Goal: Task Accomplishment & Management: Use online tool/utility

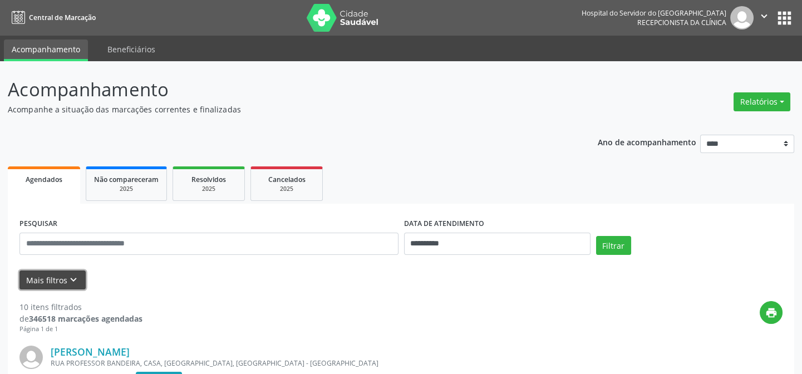
click at [48, 271] on button "Mais filtros keyboard_arrow_down" at bounding box center [52, 279] width 66 height 19
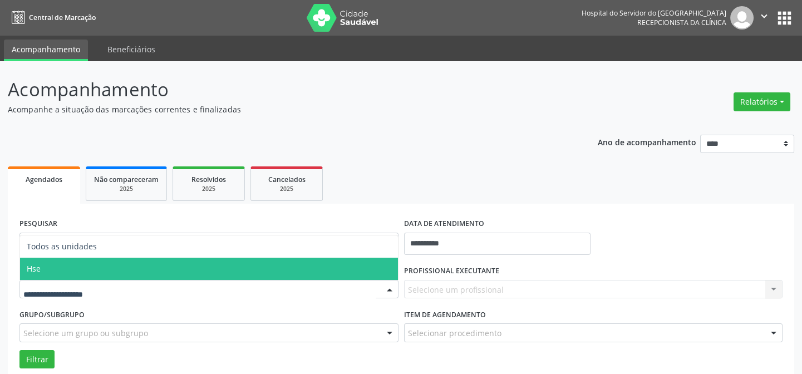
click at [91, 276] on span "Hse" at bounding box center [209, 269] width 378 height 22
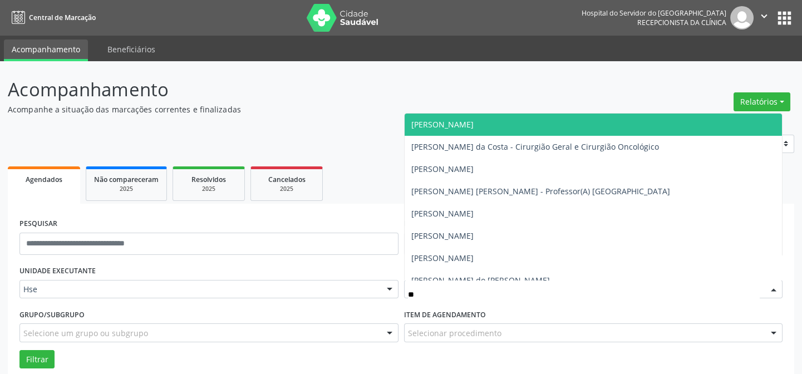
type input "*"
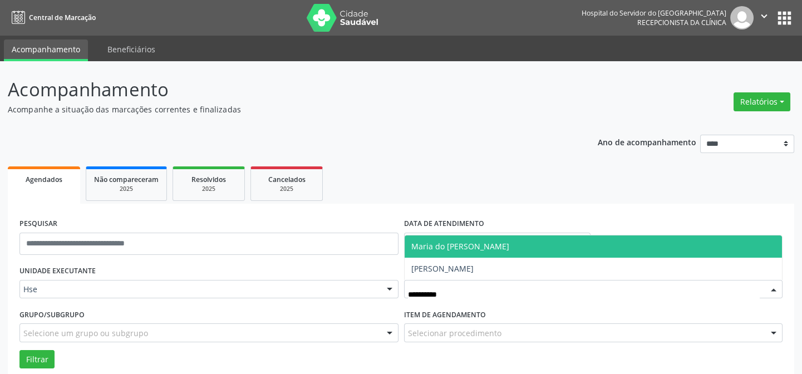
type input "**********"
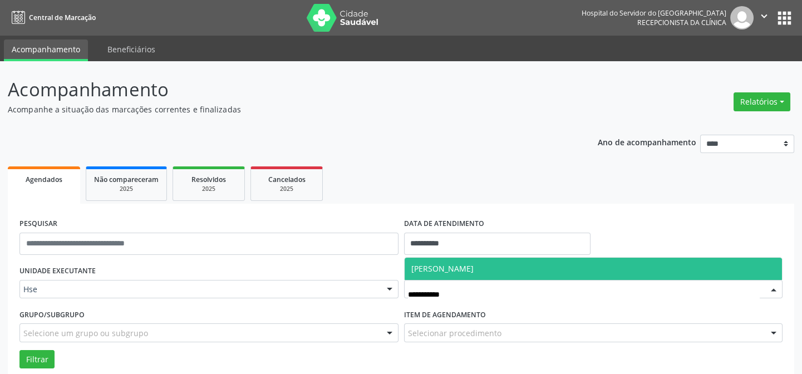
click at [463, 267] on span "[PERSON_NAME]" at bounding box center [442, 268] width 62 height 11
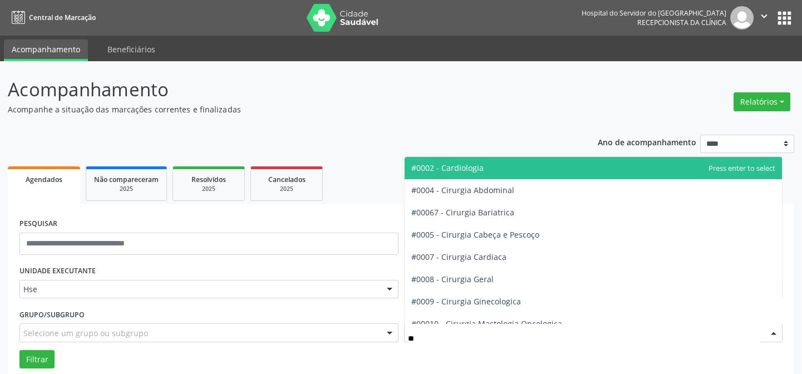
type input "***"
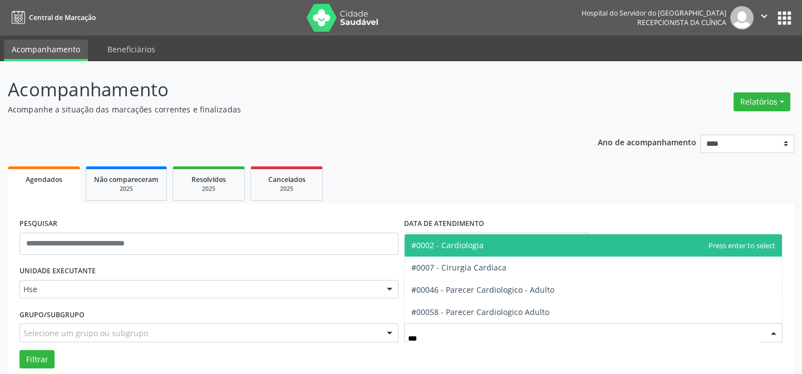
click at [475, 246] on span "#0002 - Cardiologia" at bounding box center [447, 245] width 72 height 11
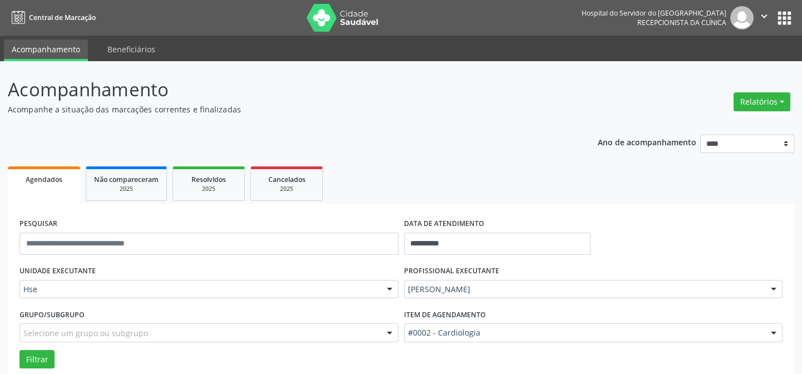
scroll to position [101, 0]
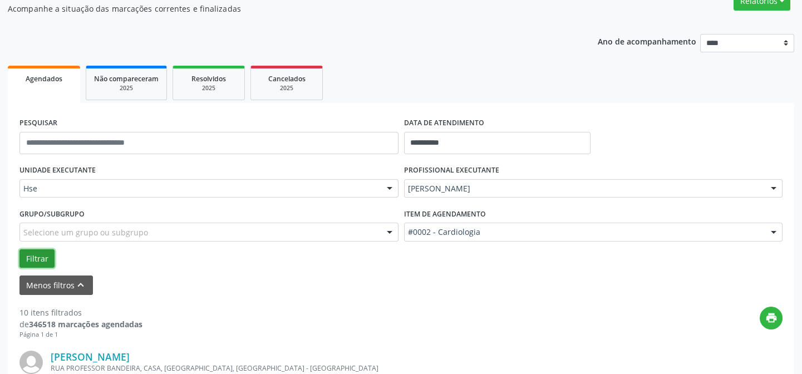
click at [39, 250] on button "Filtrar" at bounding box center [36, 258] width 35 height 19
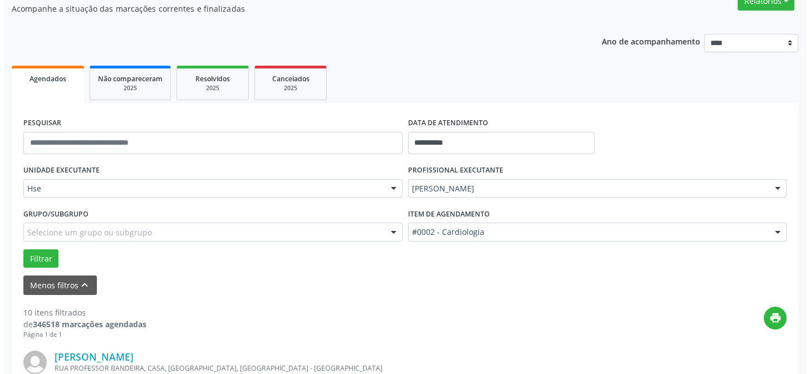
scroll to position [253, 0]
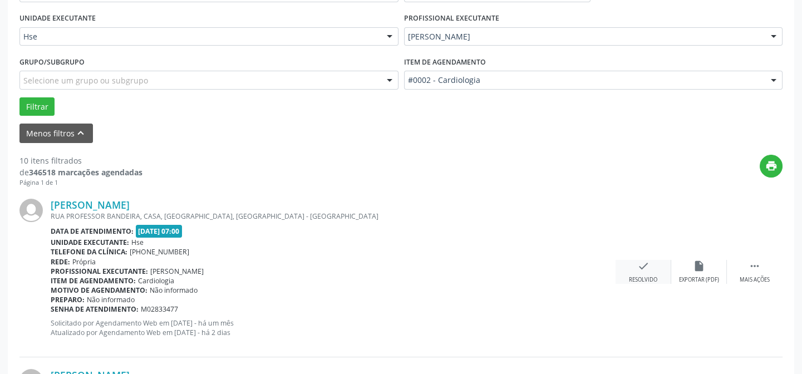
click at [646, 273] on div "check Resolvido" at bounding box center [643, 272] width 56 height 24
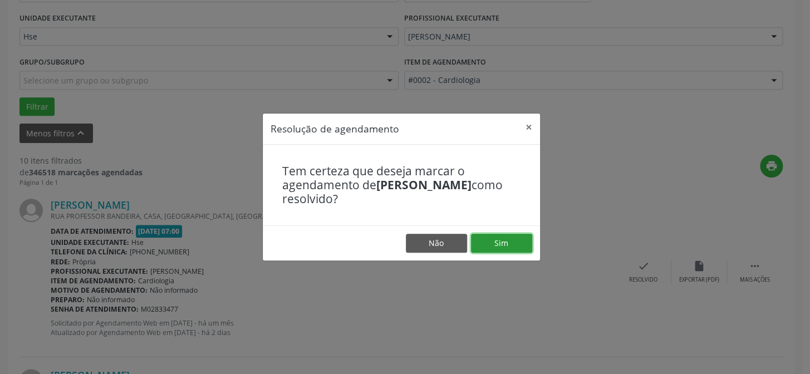
click at [489, 245] on button "Sim" at bounding box center [501, 243] width 61 height 19
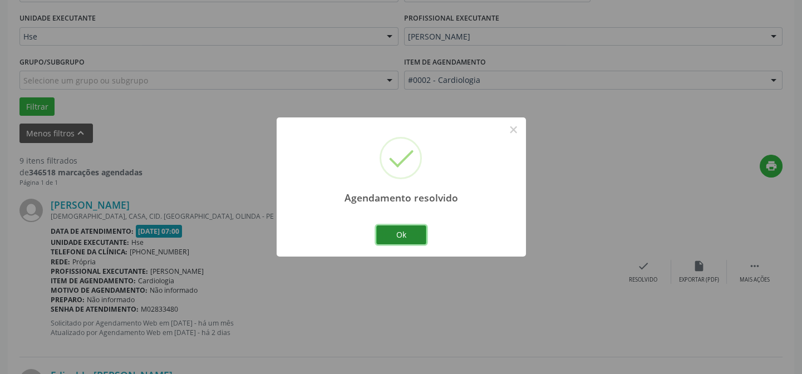
click at [398, 231] on button "Ok" at bounding box center [401, 234] width 50 height 19
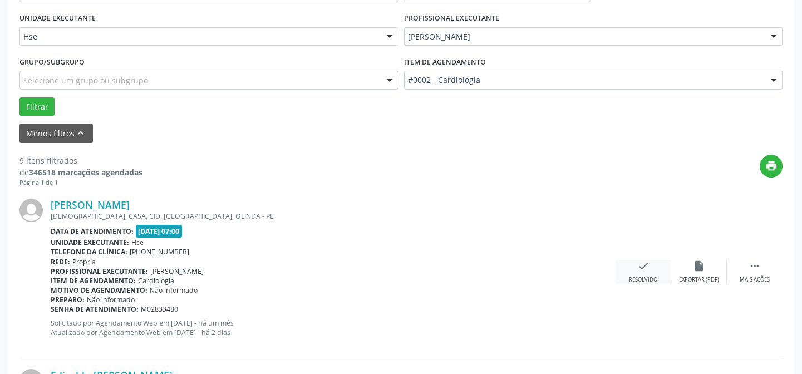
click at [638, 265] on icon "check" at bounding box center [643, 266] width 12 height 12
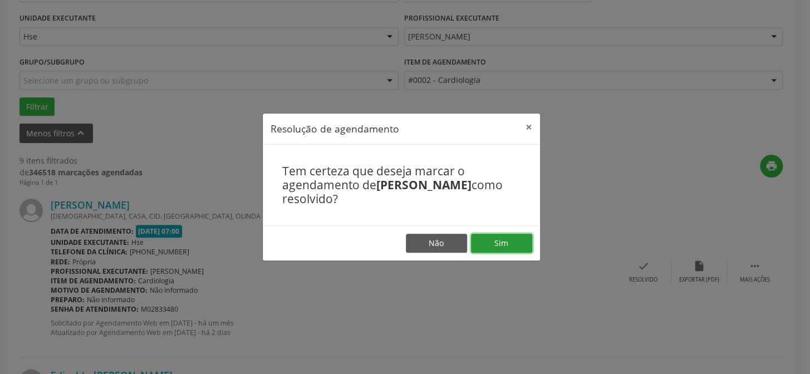
click at [518, 245] on button "Sim" at bounding box center [501, 243] width 61 height 19
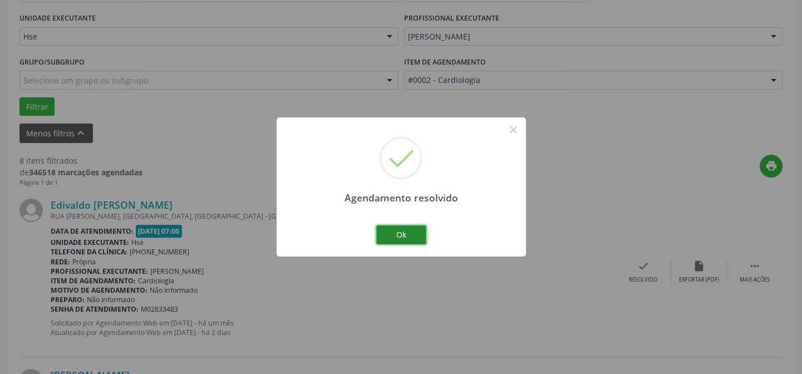
click at [412, 235] on button "Ok" at bounding box center [401, 234] width 50 height 19
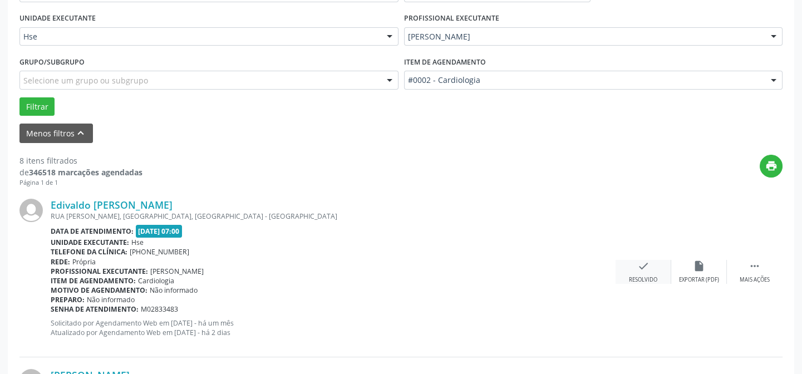
click at [639, 263] on icon "check" at bounding box center [643, 266] width 12 height 12
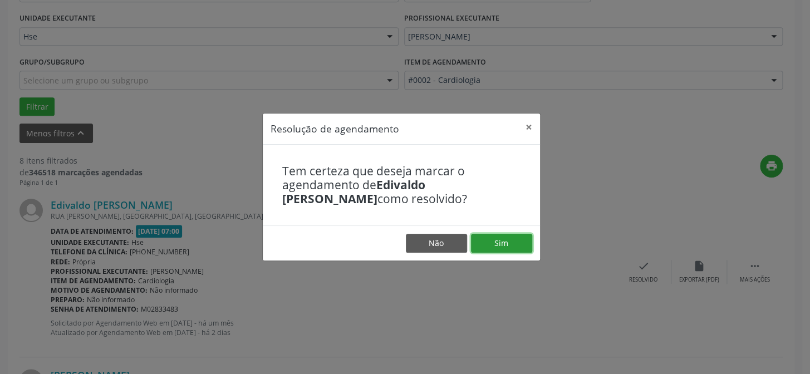
click at [498, 249] on button "Sim" at bounding box center [501, 243] width 61 height 19
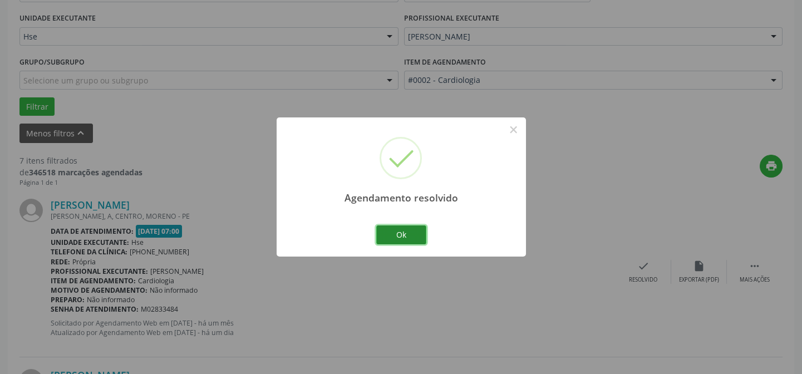
click at [409, 231] on button "Ok" at bounding box center [401, 234] width 50 height 19
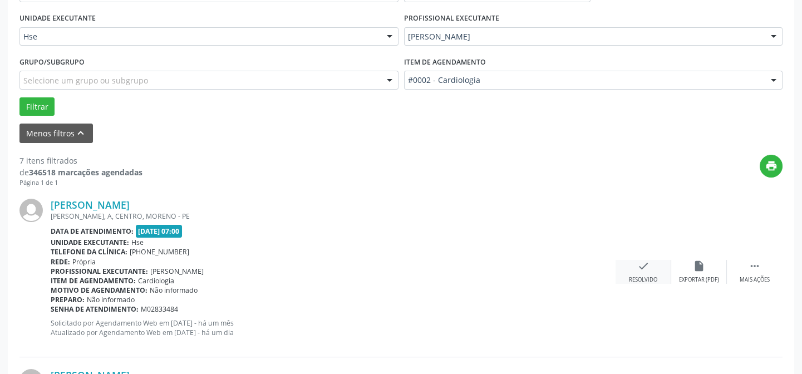
click at [658, 266] on div "check Resolvido" at bounding box center [643, 272] width 56 height 24
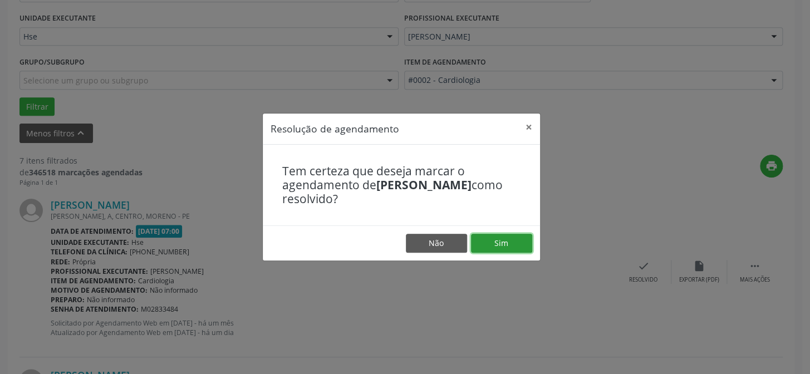
click at [489, 235] on button "Sim" at bounding box center [501, 243] width 61 height 19
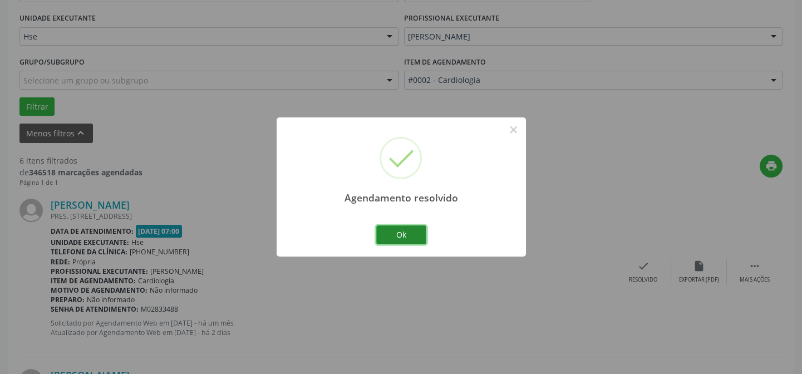
click at [401, 240] on button "Ok" at bounding box center [401, 234] width 50 height 19
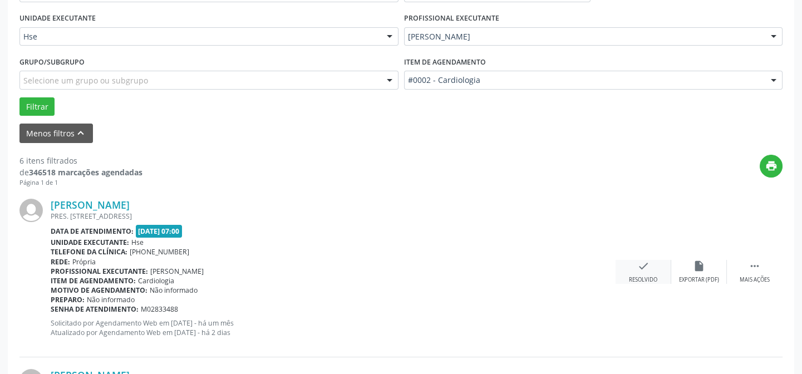
click at [648, 272] on div "check Resolvido" at bounding box center [643, 272] width 56 height 24
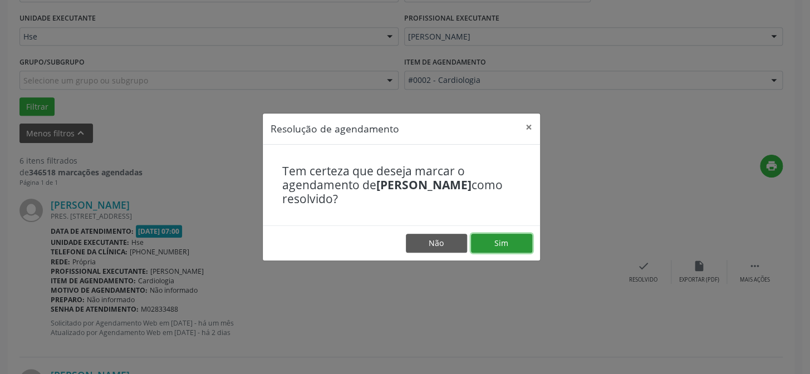
click at [507, 243] on button "Sim" at bounding box center [501, 243] width 61 height 19
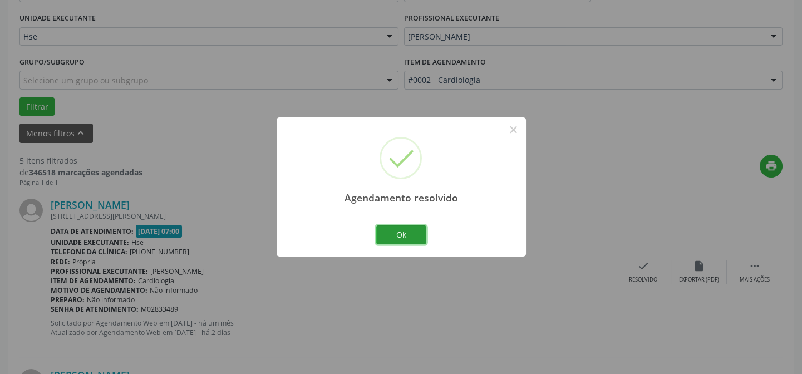
click at [415, 242] on button "Ok" at bounding box center [401, 234] width 50 height 19
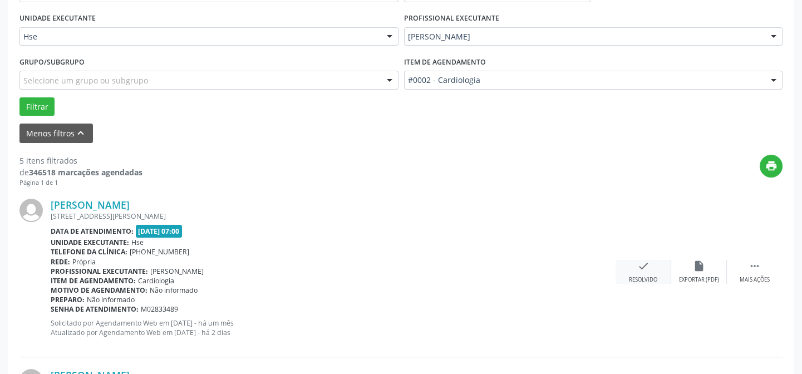
click at [645, 261] on icon "check" at bounding box center [643, 266] width 12 height 12
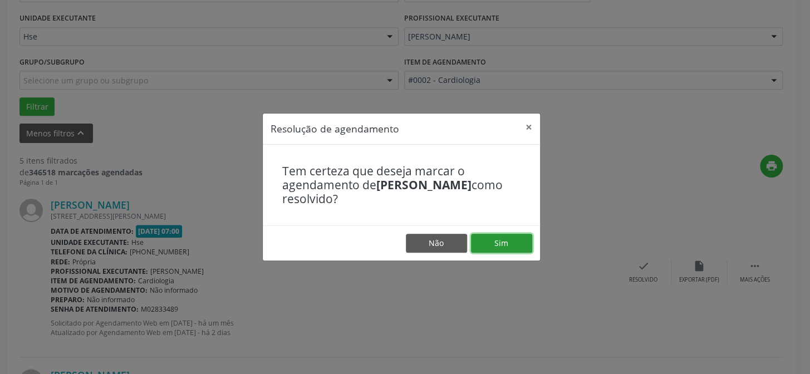
click at [513, 243] on button "Sim" at bounding box center [501, 243] width 61 height 19
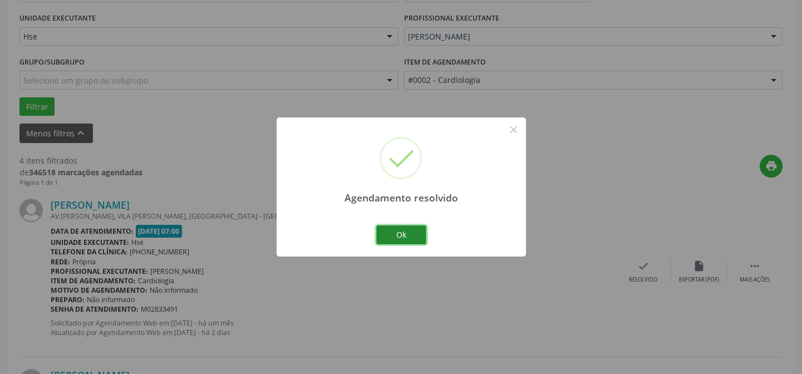
click at [409, 231] on button "Ok" at bounding box center [401, 234] width 50 height 19
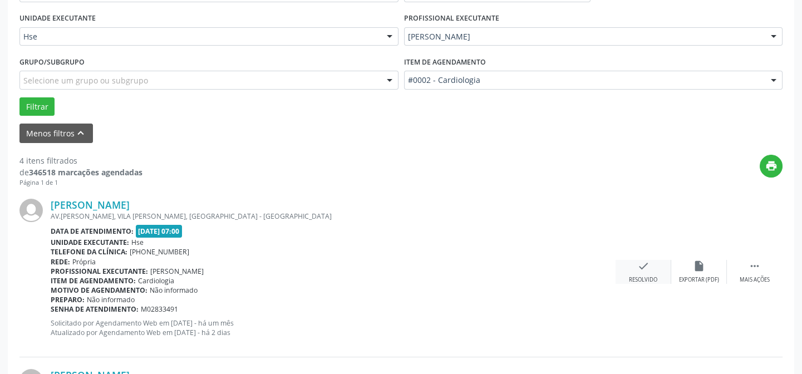
click at [645, 261] on icon "check" at bounding box center [643, 266] width 12 height 12
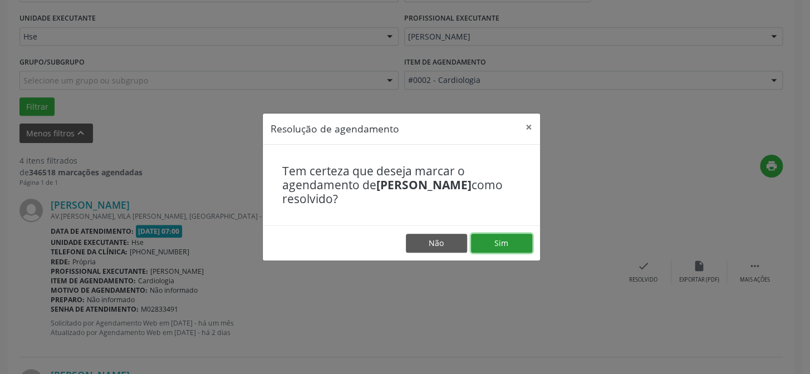
click at [509, 245] on button "Sim" at bounding box center [501, 243] width 61 height 19
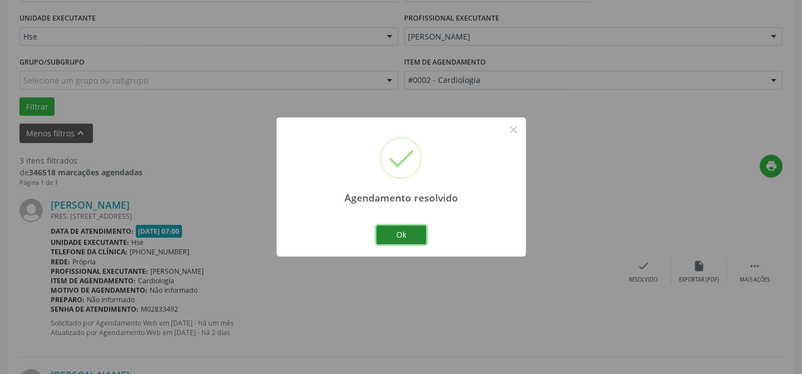
click at [412, 236] on button "Ok" at bounding box center [401, 234] width 50 height 19
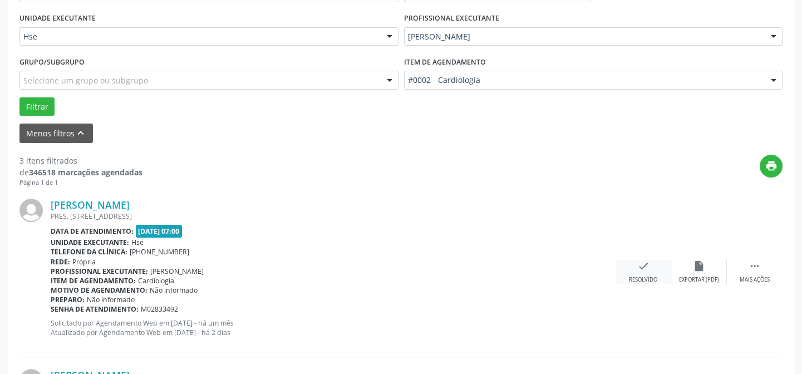
click at [664, 274] on div "check Resolvido" at bounding box center [643, 272] width 56 height 24
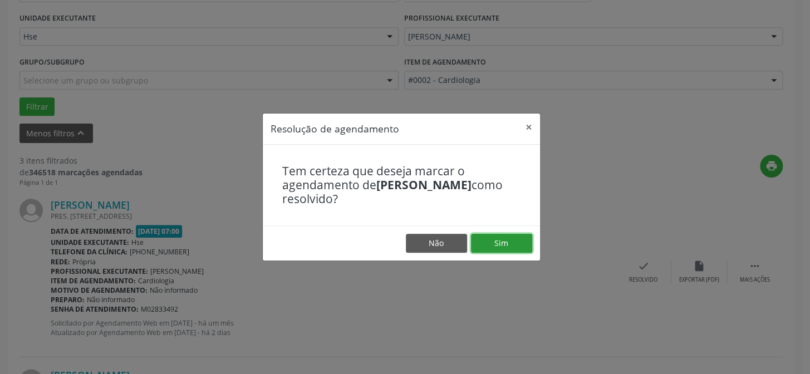
click at [501, 244] on button "Sim" at bounding box center [501, 243] width 61 height 19
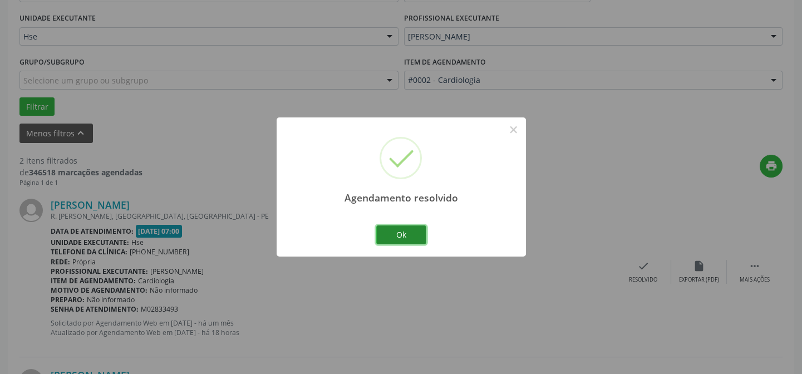
click at [418, 236] on button "Ok" at bounding box center [401, 234] width 50 height 19
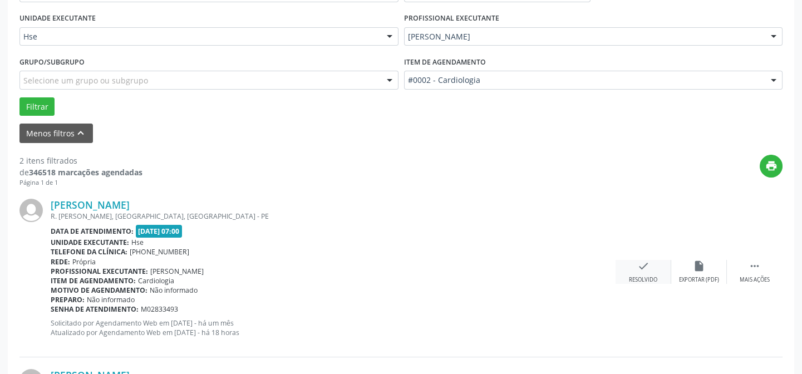
click at [644, 273] on div "check Resolvido" at bounding box center [643, 272] width 56 height 24
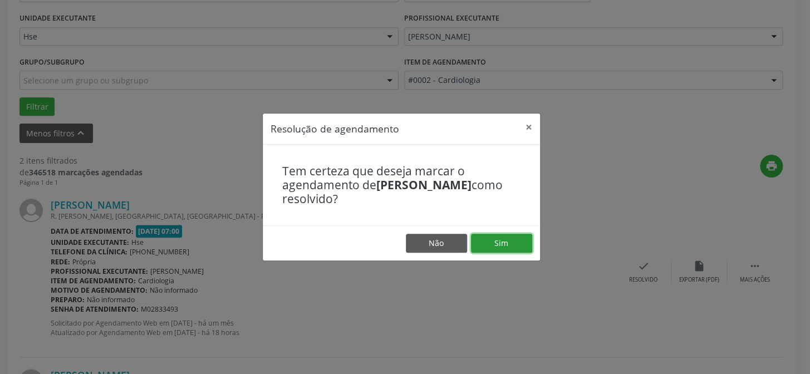
click at [506, 250] on button "Sim" at bounding box center [501, 243] width 61 height 19
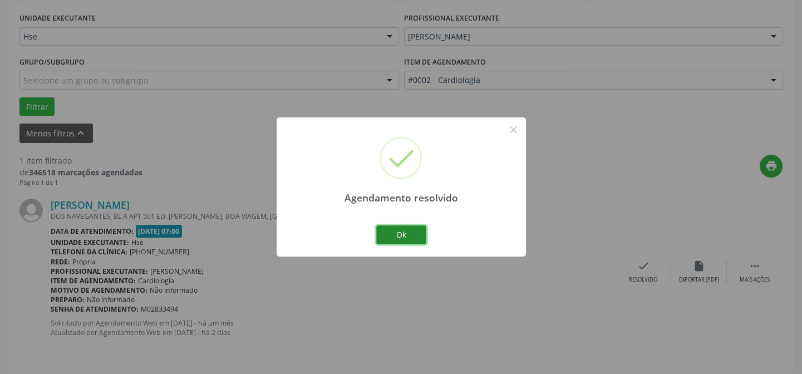
click at [413, 230] on button "Ok" at bounding box center [401, 234] width 50 height 19
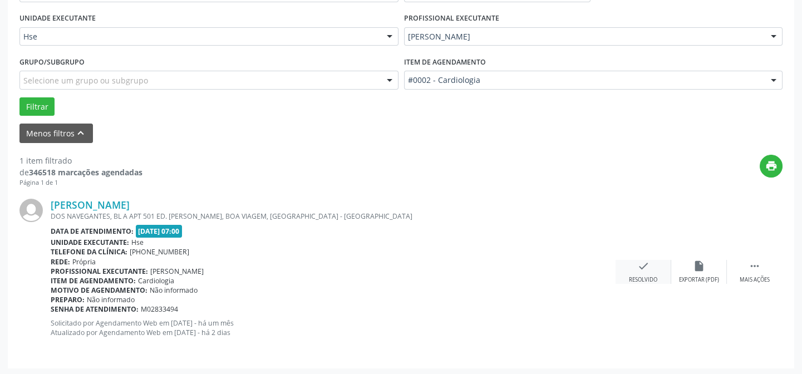
click at [646, 261] on icon "check" at bounding box center [643, 266] width 12 height 12
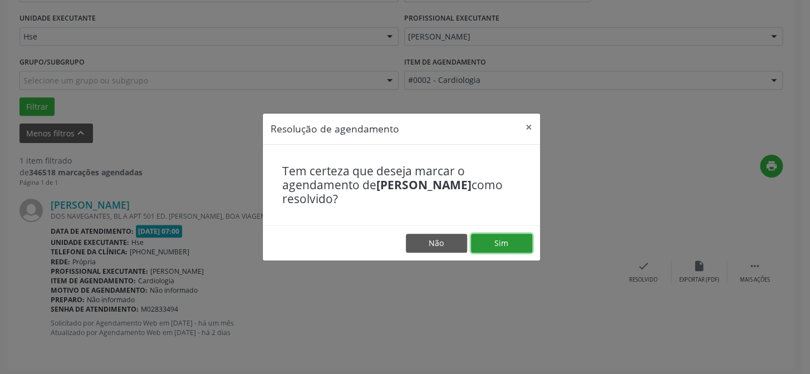
click at [491, 242] on button "Sim" at bounding box center [501, 243] width 61 height 19
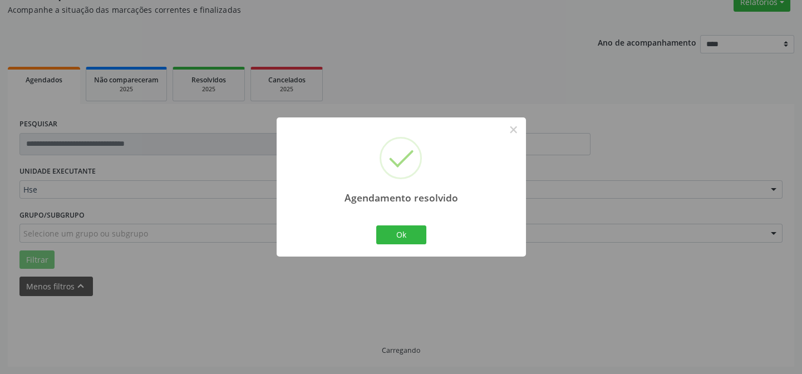
scroll to position [75, 0]
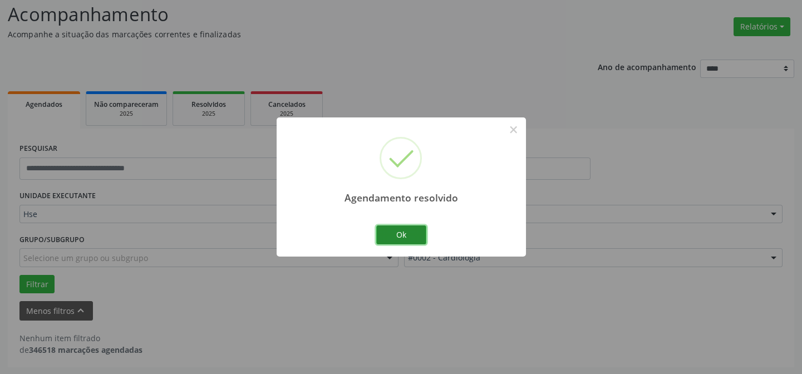
click at [418, 230] on button "Ok" at bounding box center [401, 234] width 50 height 19
